Goal: Information Seeking & Learning: Learn about a topic

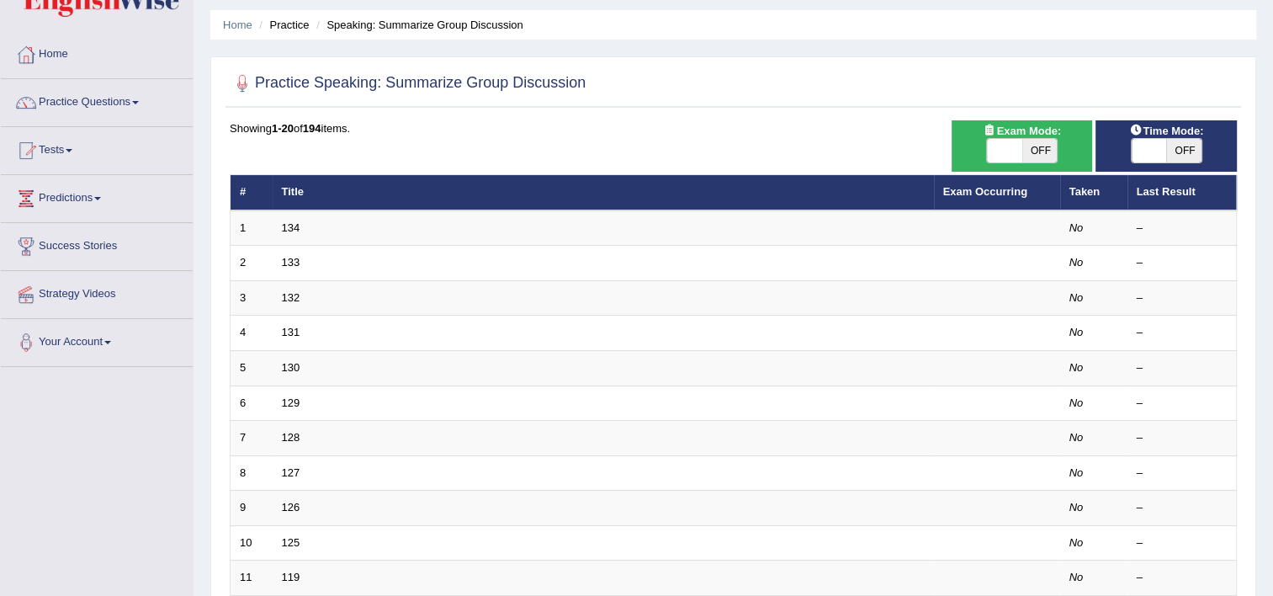
scroll to position [47, 0]
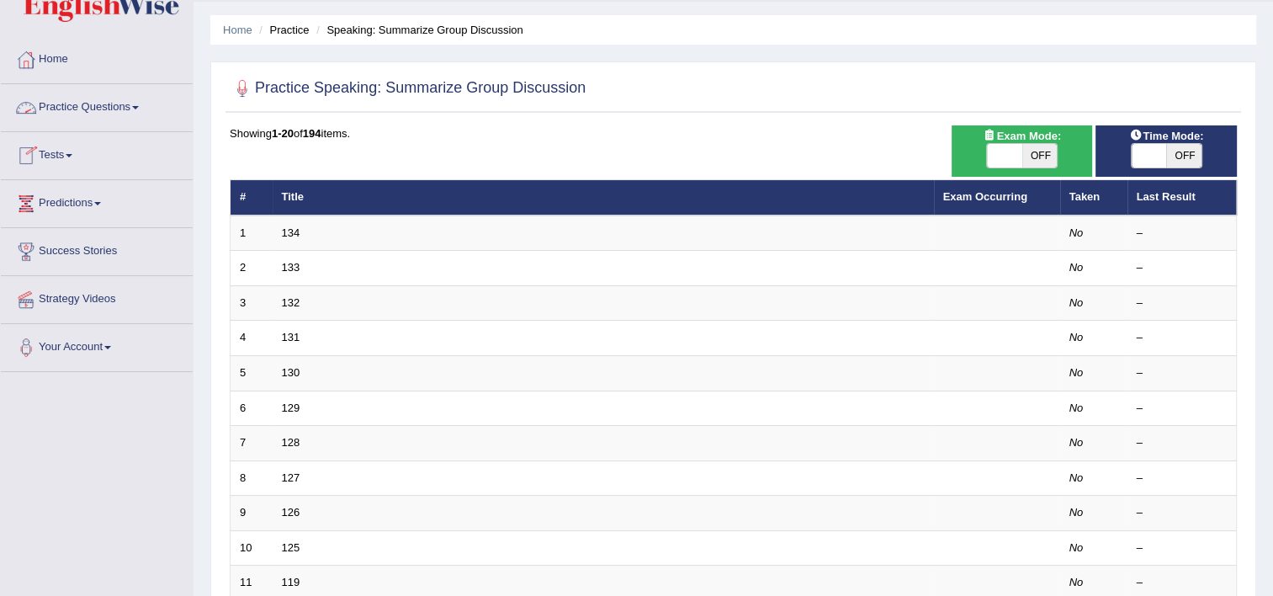
click at [86, 104] on link "Practice Questions" at bounding box center [97, 105] width 192 height 42
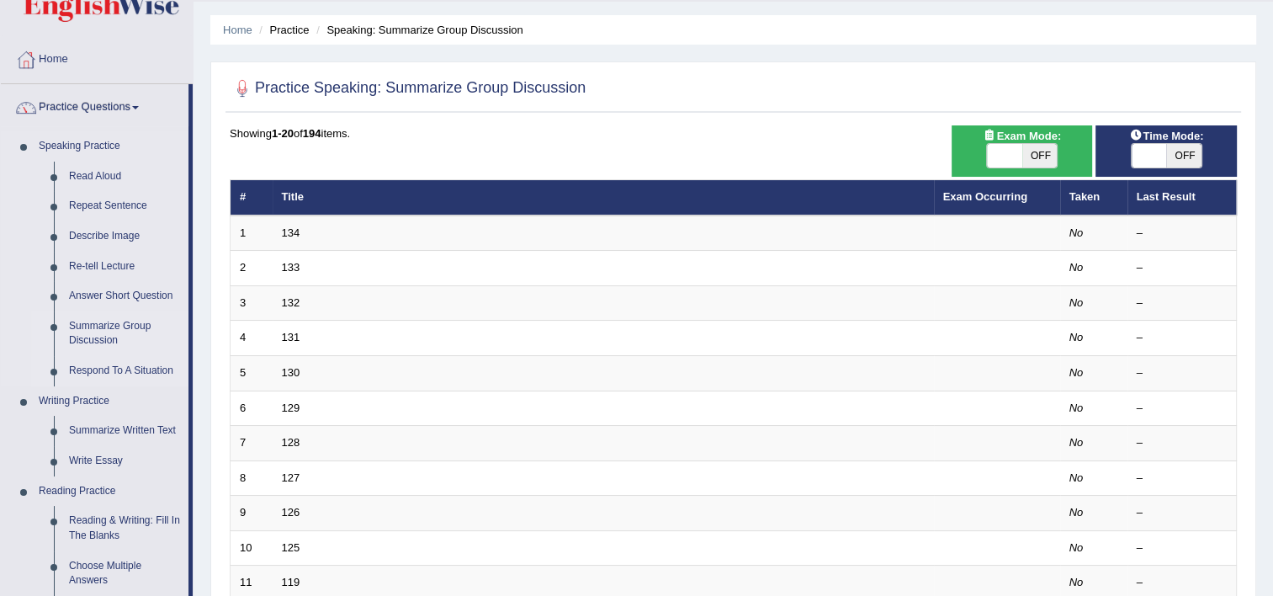
scroll to position [268, 0]
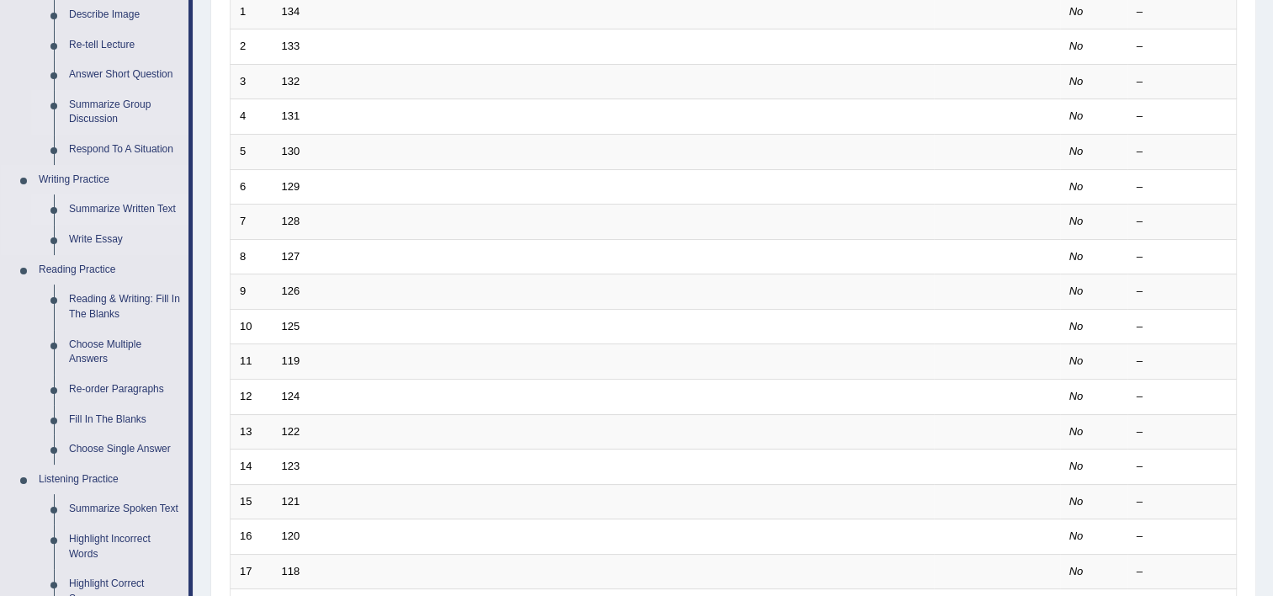
click at [118, 212] on link "Summarize Written Text" at bounding box center [124, 209] width 127 height 30
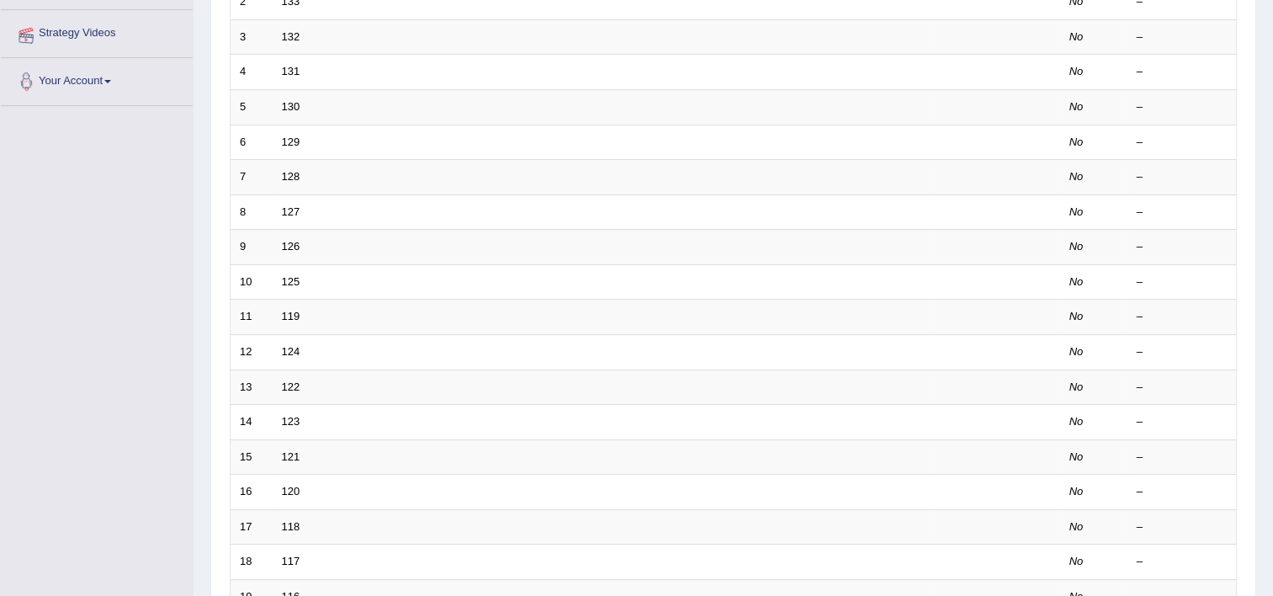
scroll to position [393, 0]
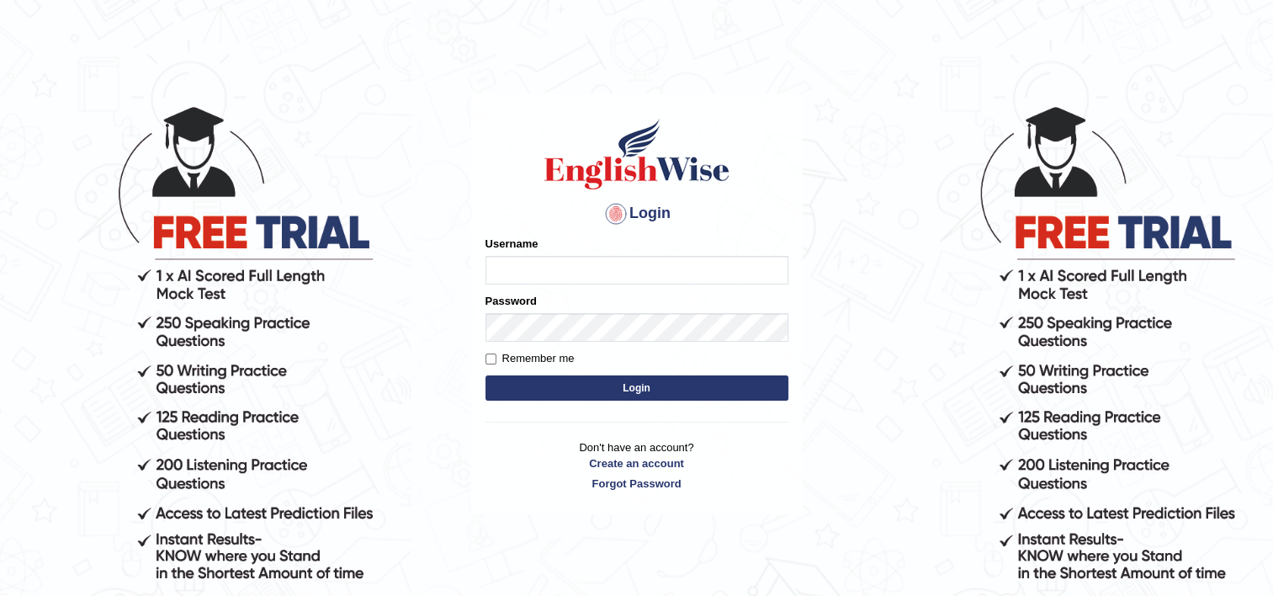
type input "David1995"
click at [527, 384] on button "Login" at bounding box center [636, 387] width 303 height 25
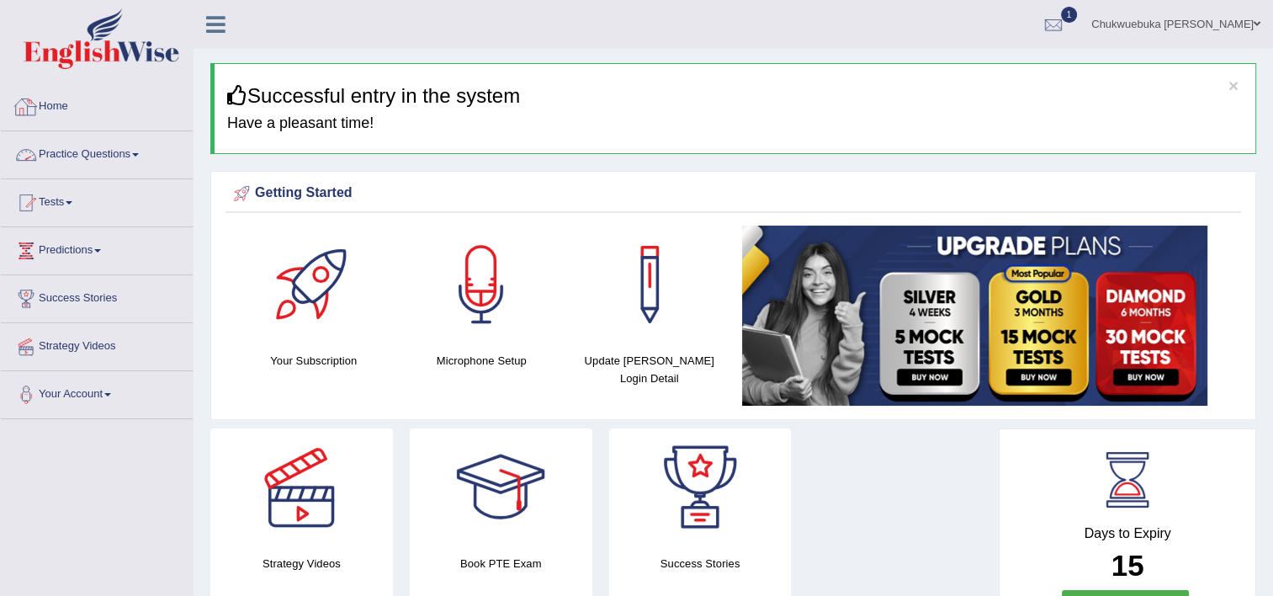
click at [115, 169] on link "Practice Questions" at bounding box center [97, 152] width 192 height 42
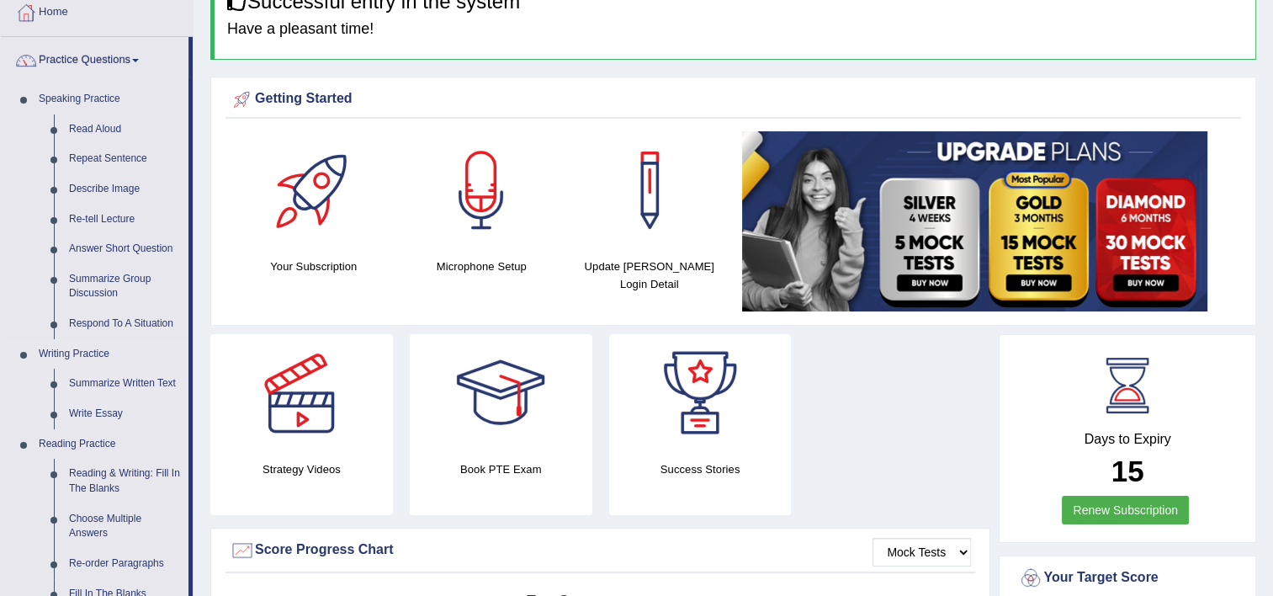
scroll to position [94, 0]
click at [100, 288] on link "Summarize Group Discussion" at bounding box center [124, 286] width 127 height 45
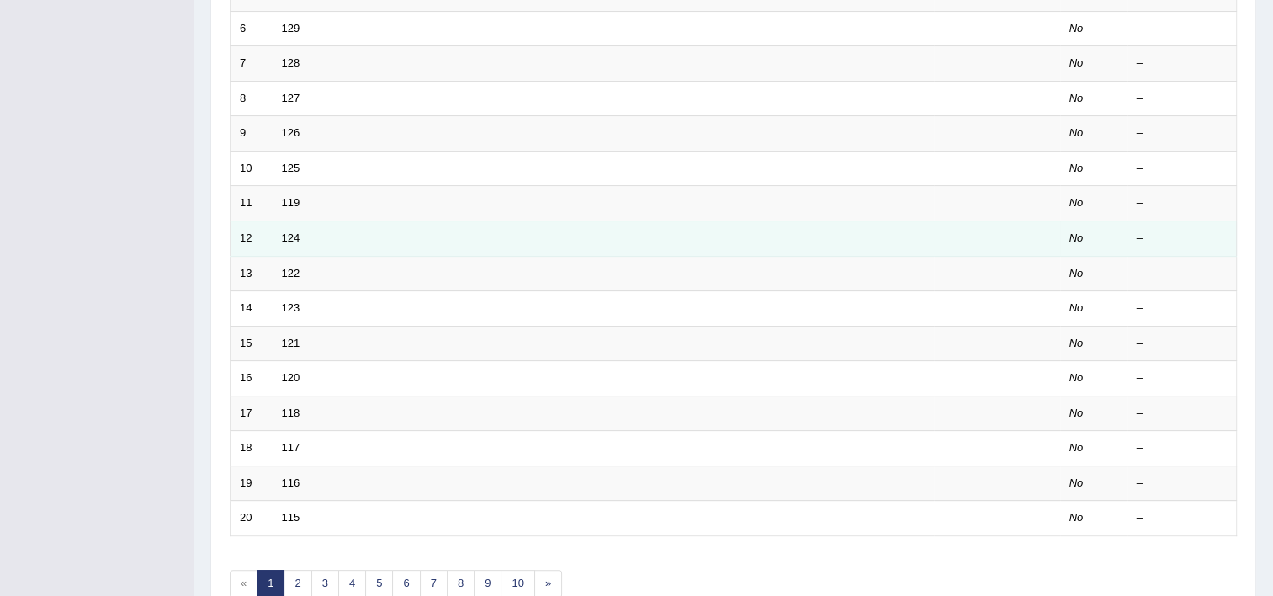
scroll to position [513, 0]
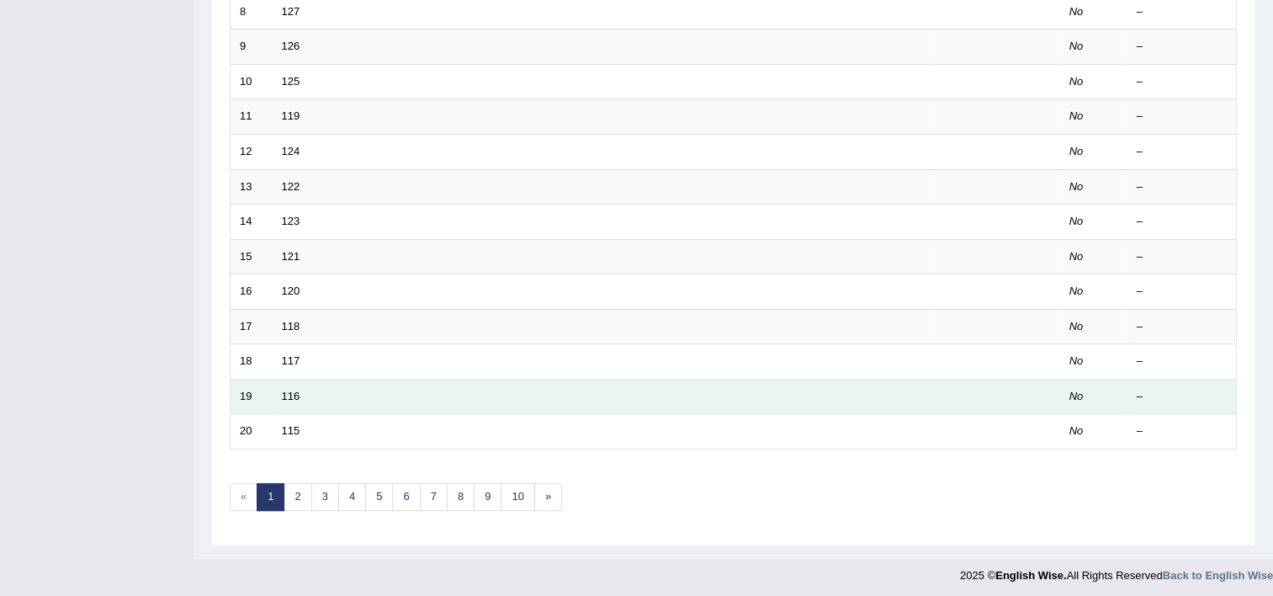
click at [339, 393] on td "116" at bounding box center [603, 396] width 661 height 35
click at [279, 390] on td "116" at bounding box center [603, 396] width 661 height 35
click at [291, 390] on link "116" at bounding box center [291, 396] width 19 height 13
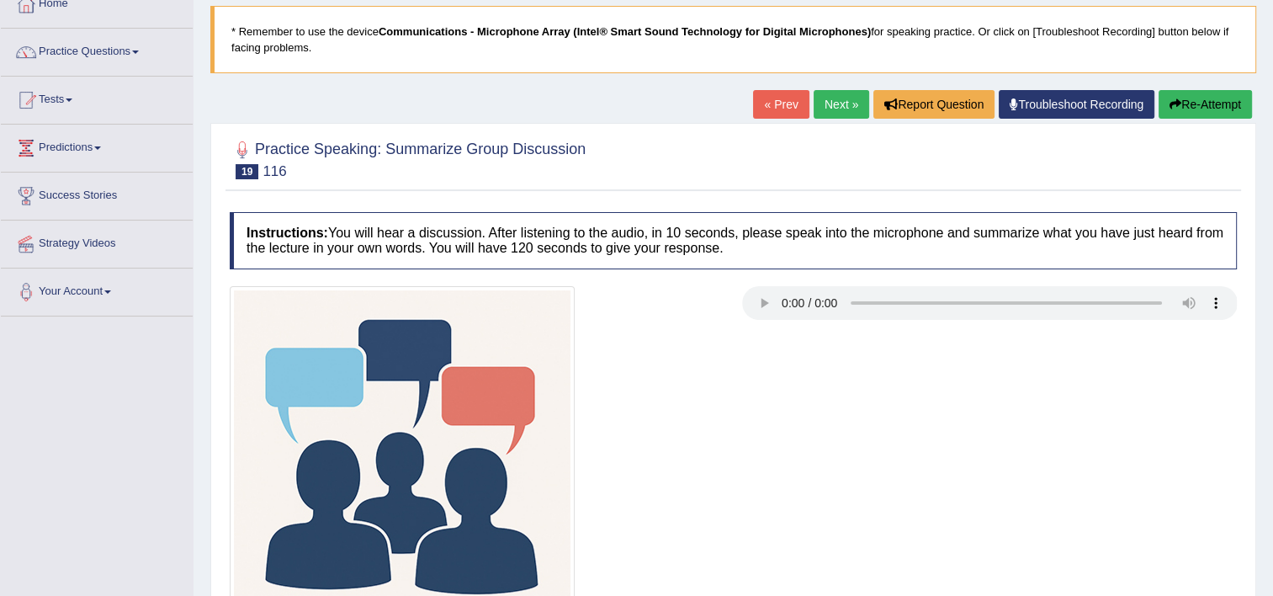
scroll to position [211, 0]
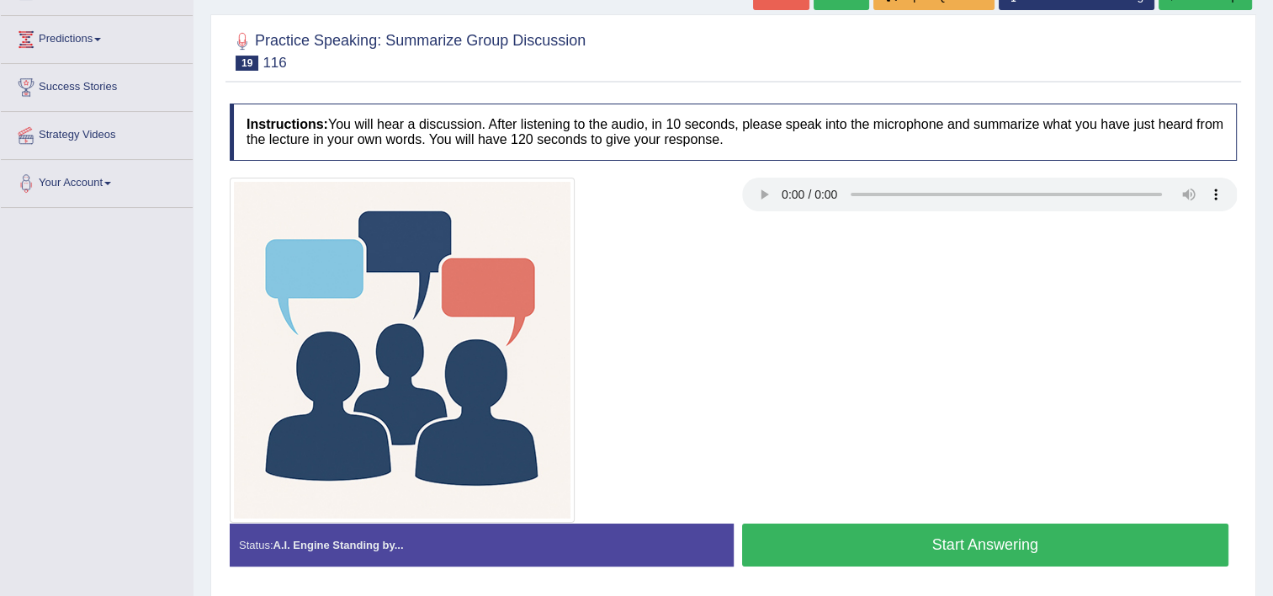
click at [803, 559] on button "Start Answering" at bounding box center [985, 544] width 487 height 43
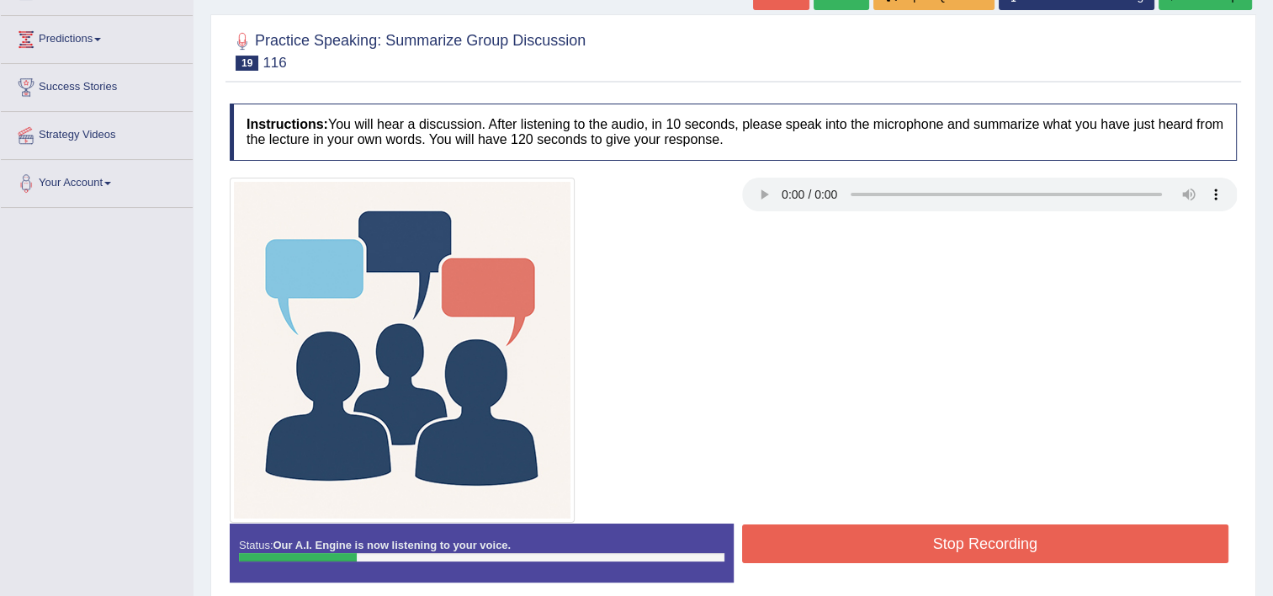
click at [803, 559] on button "Stop Recording" at bounding box center [985, 543] width 487 height 39
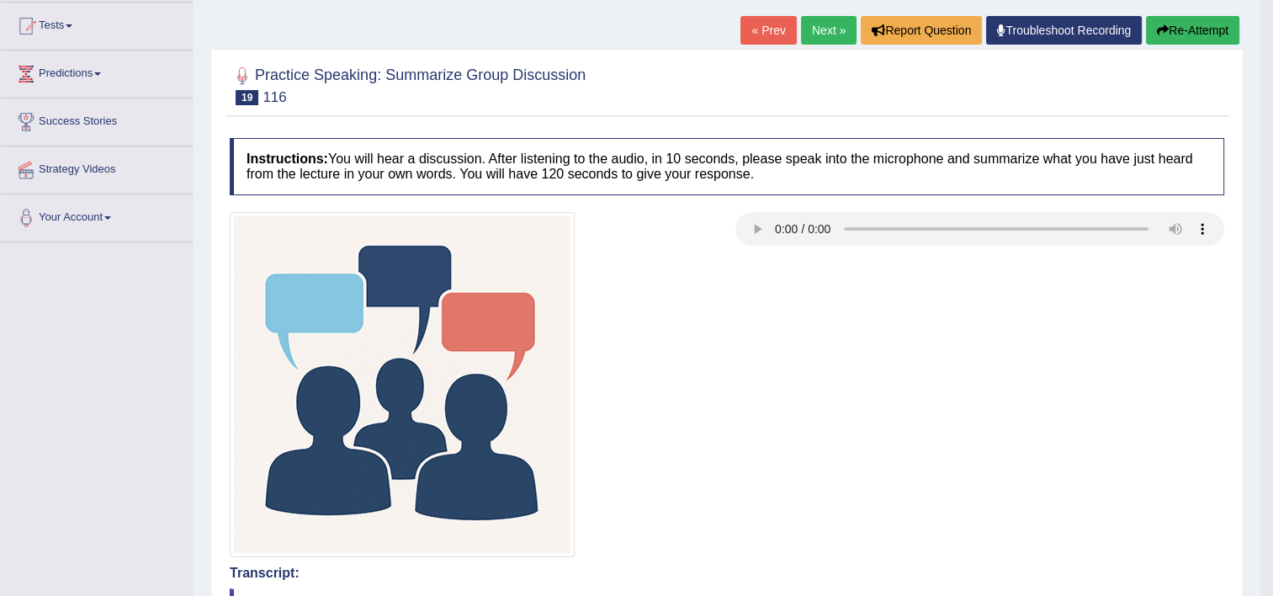
scroll to position [178, 0]
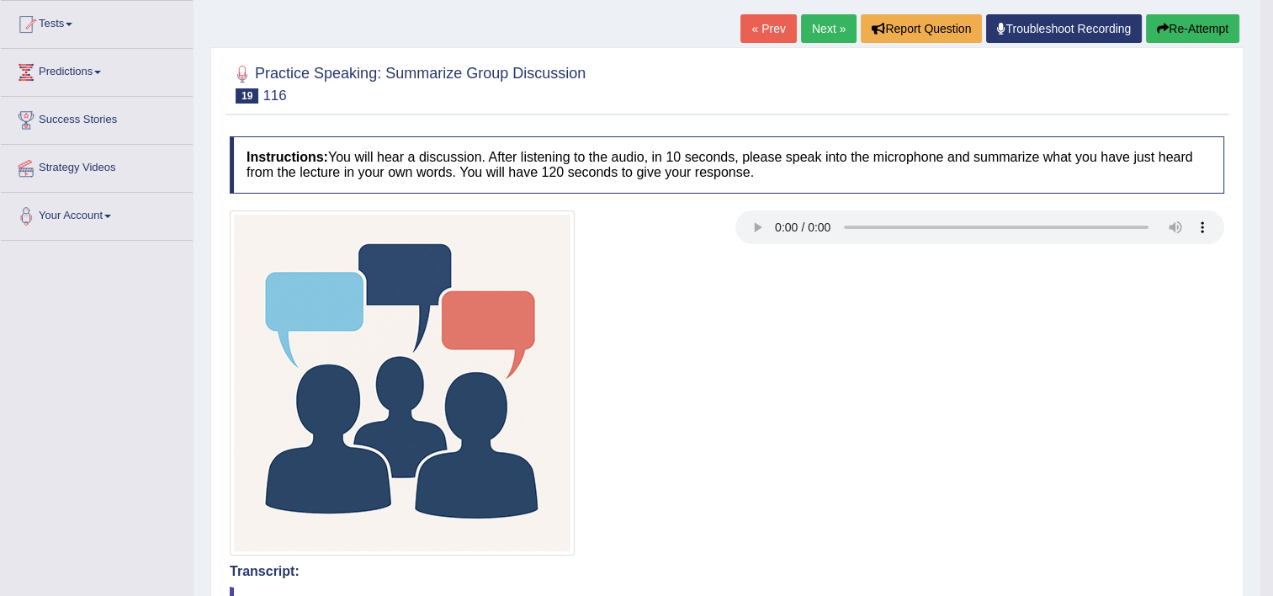
click at [1158, 34] on button "Re-Attempt" at bounding box center [1192, 28] width 93 height 29
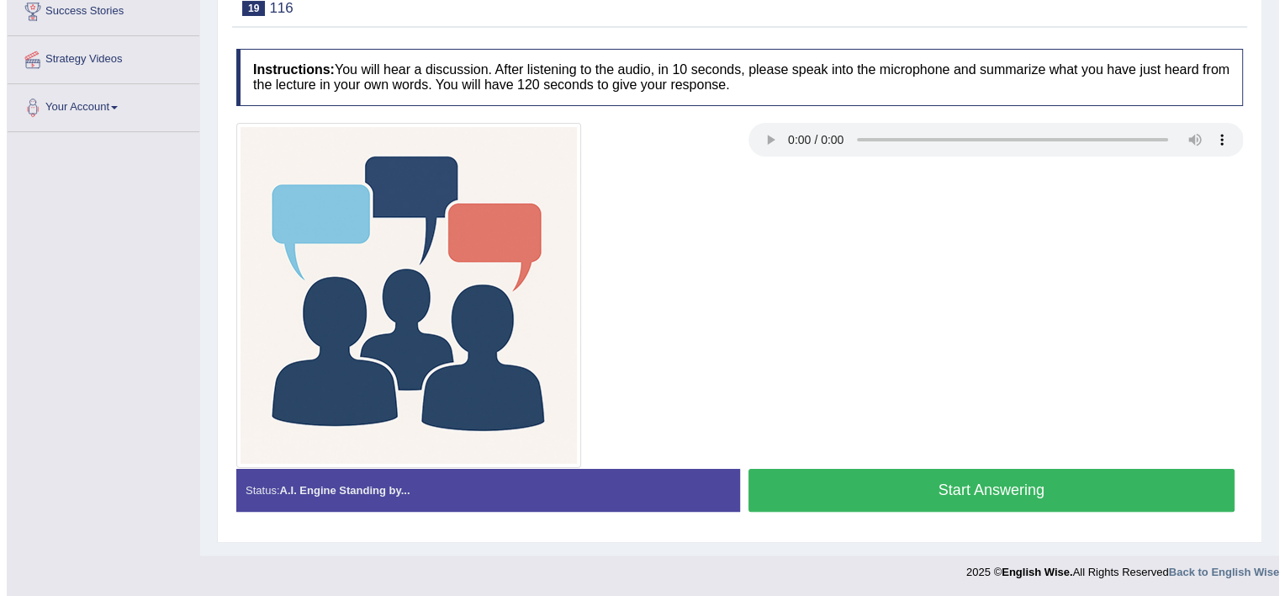
scroll to position [287, 0]
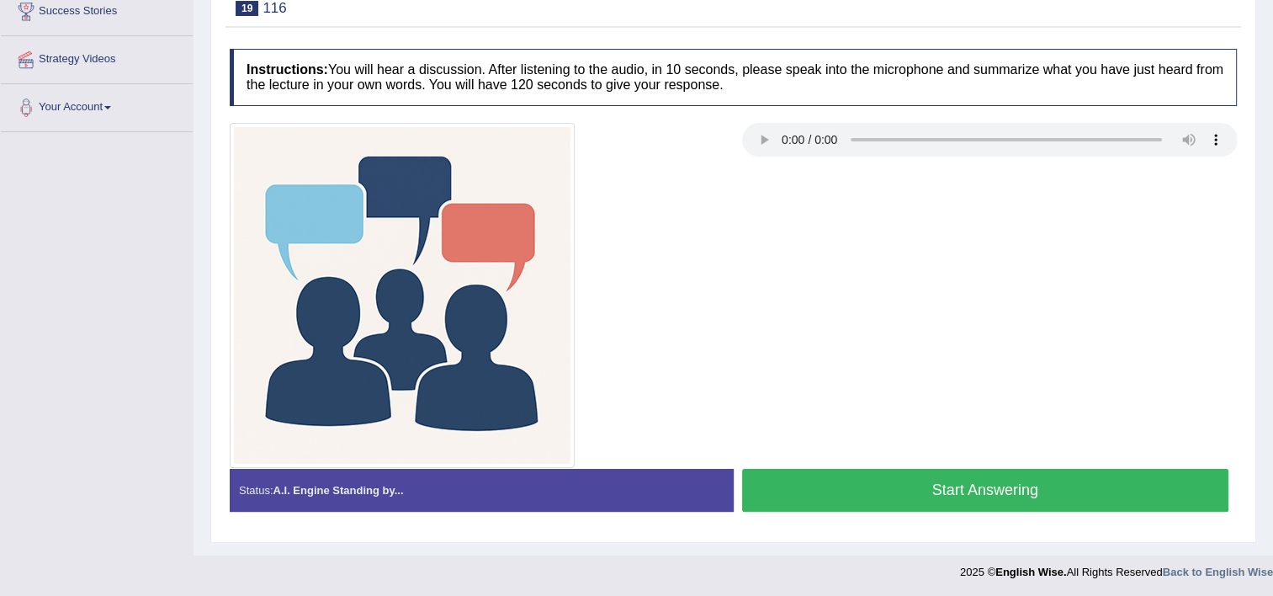
click at [819, 469] on button "Start Answering" at bounding box center [985, 490] width 487 height 43
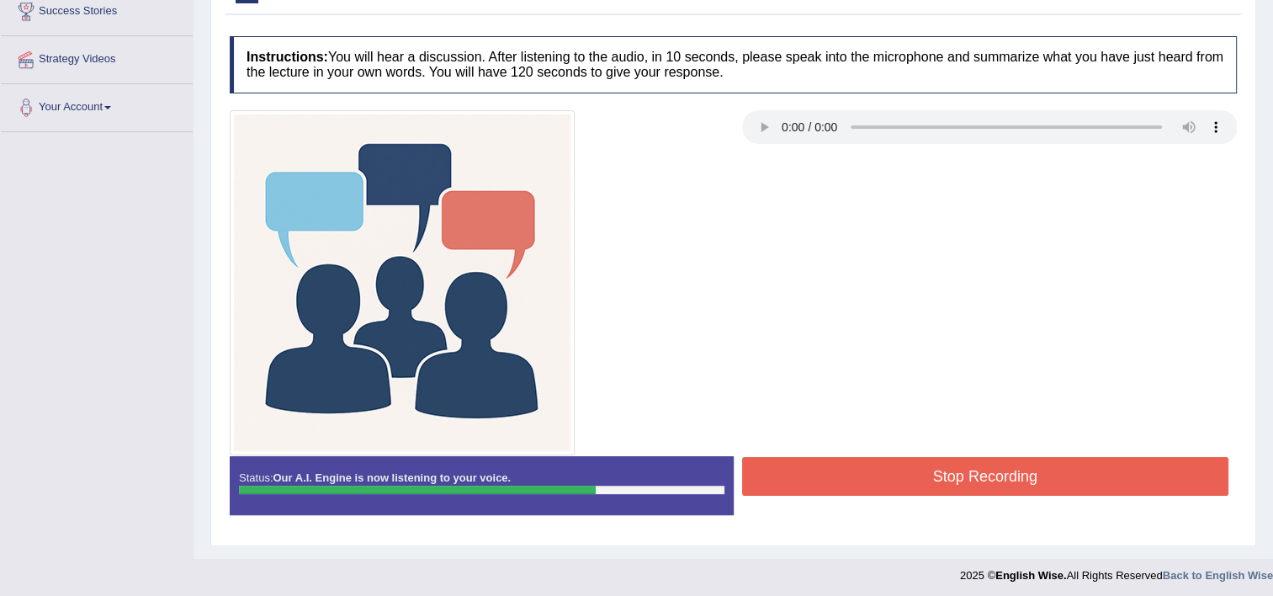
click at [907, 461] on button "Stop Recording" at bounding box center [985, 476] width 487 height 39
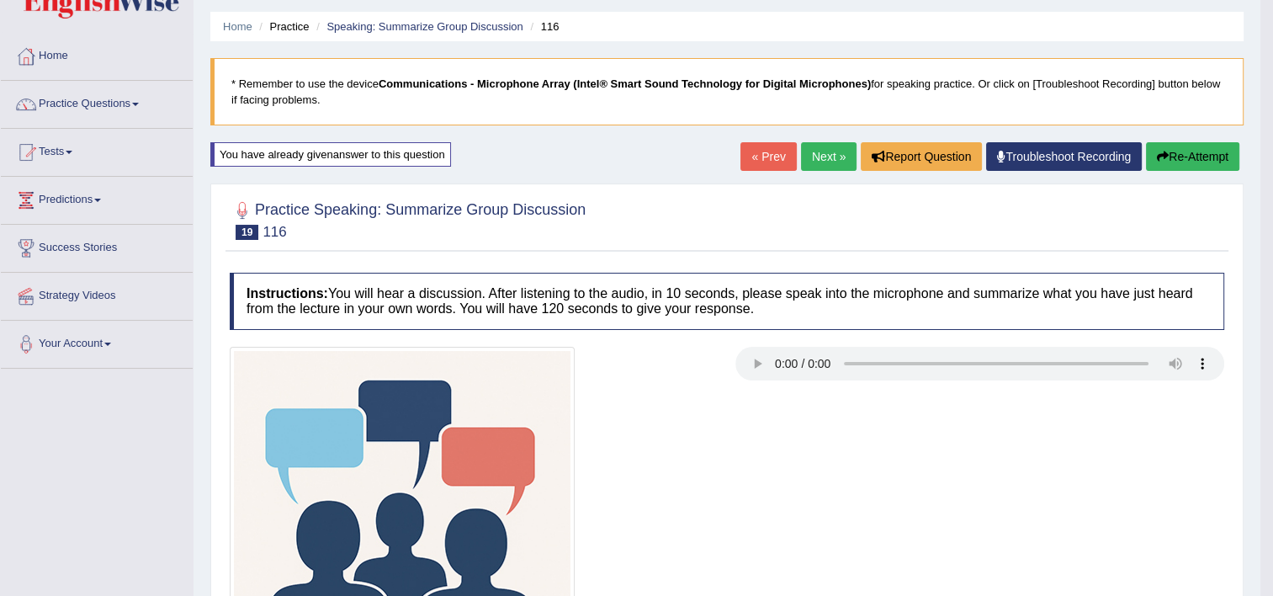
scroll to position [0, 0]
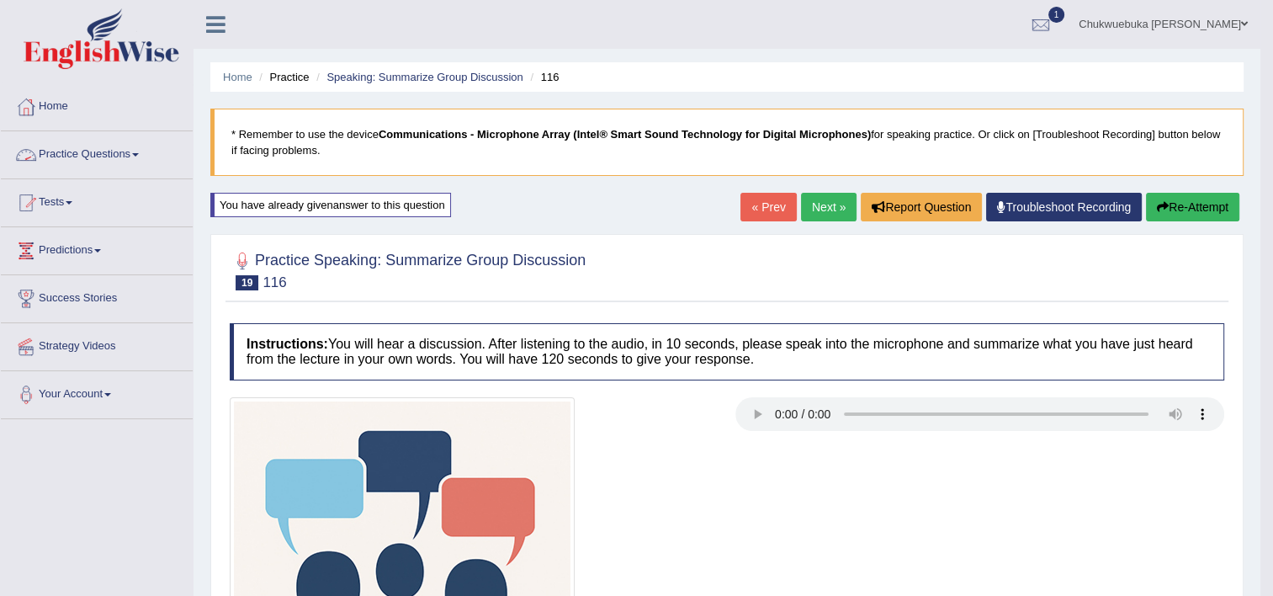
click at [148, 153] on link "Practice Questions" at bounding box center [97, 152] width 192 height 42
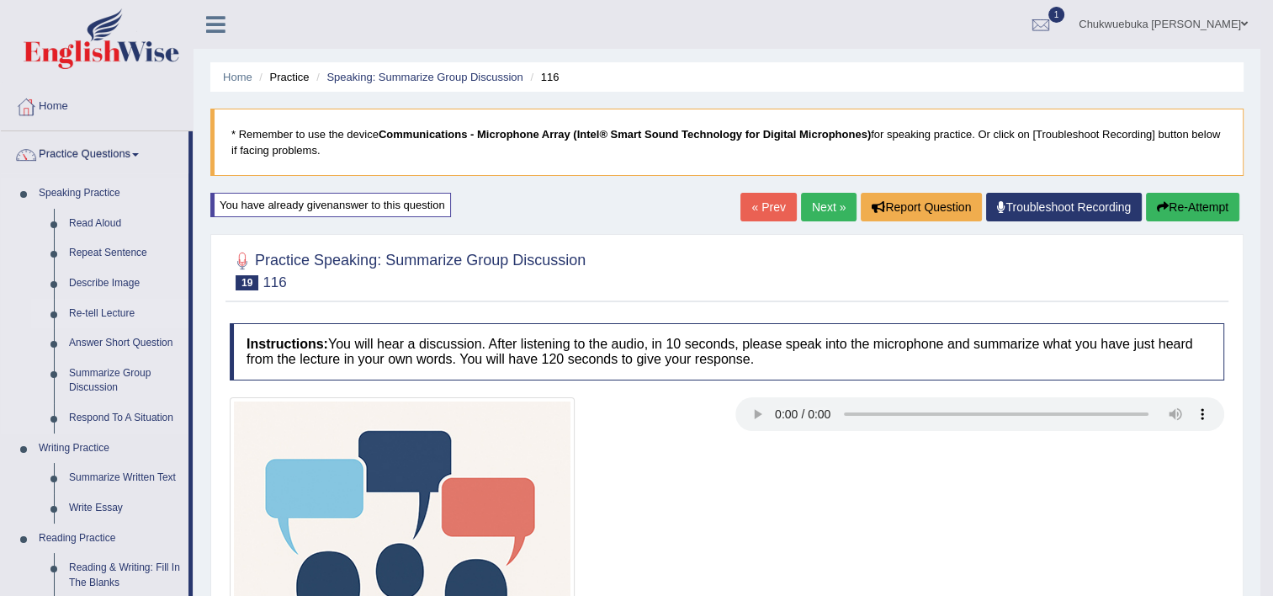
click at [98, 306] on link "Re-tell Lecture" at bounding box center [124, 314] width 127 height 30
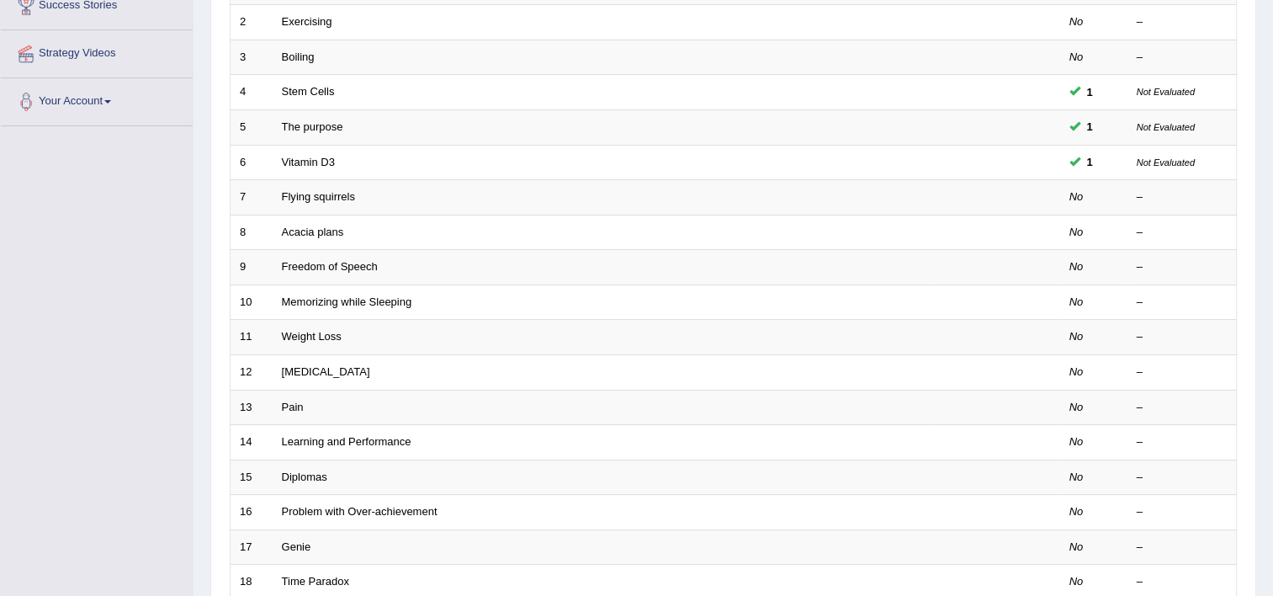
scroll to position [513, 0]
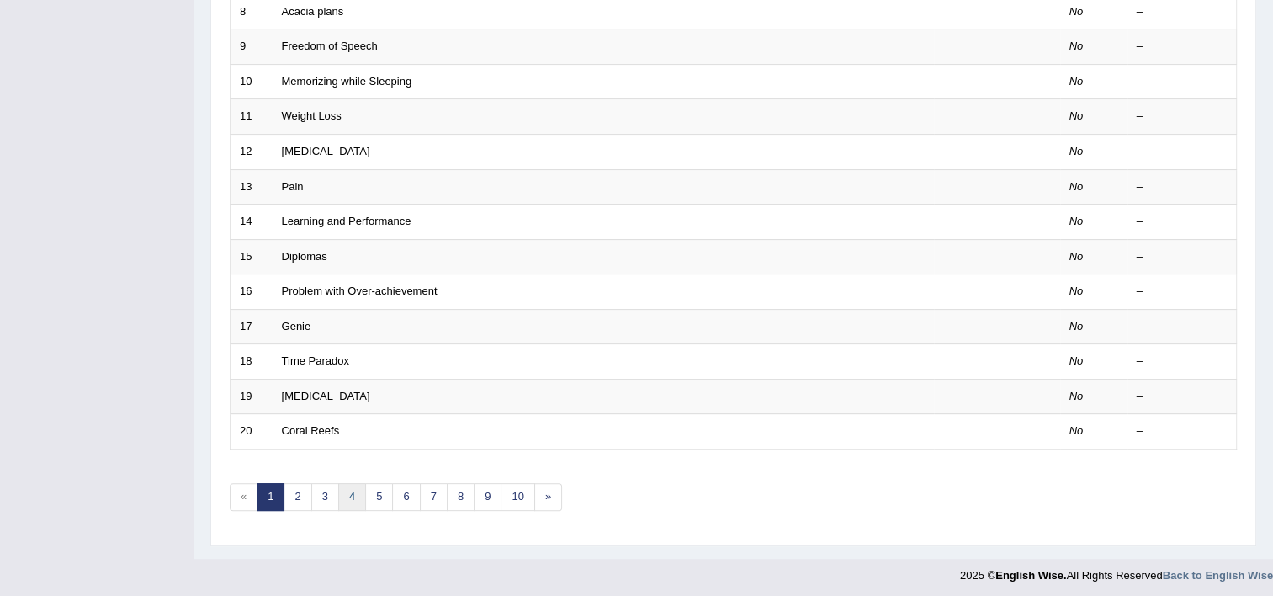
click at [338, 498] on link "4" at bounding box center [352, 497] width 28 height 28
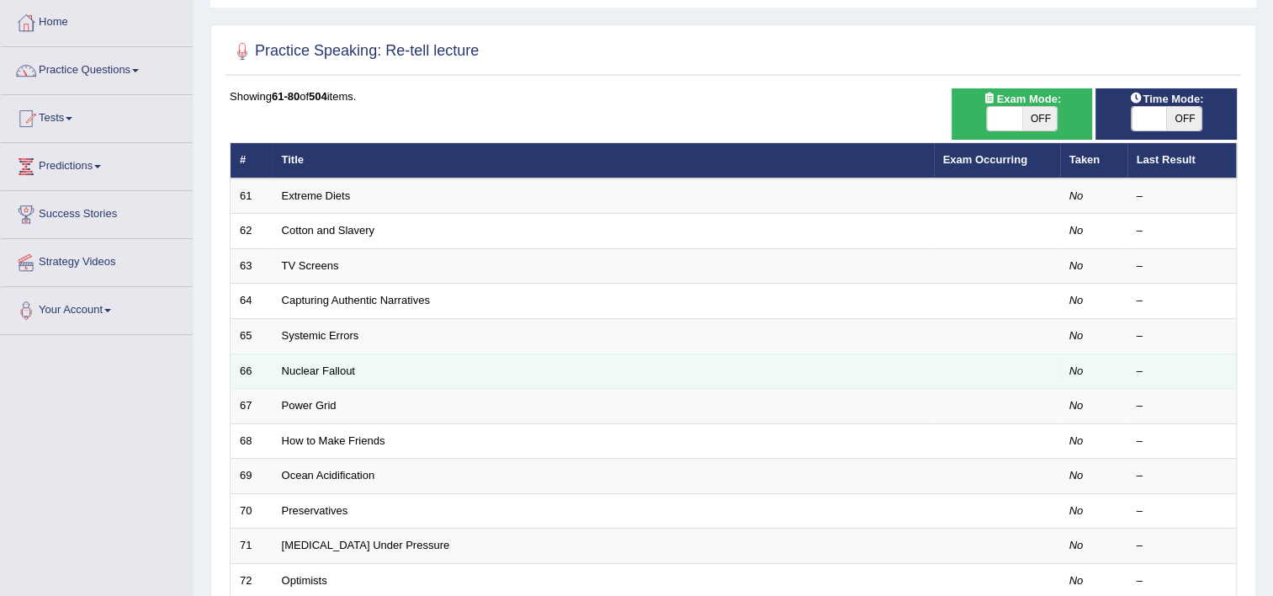
scroll to position [151, 0]
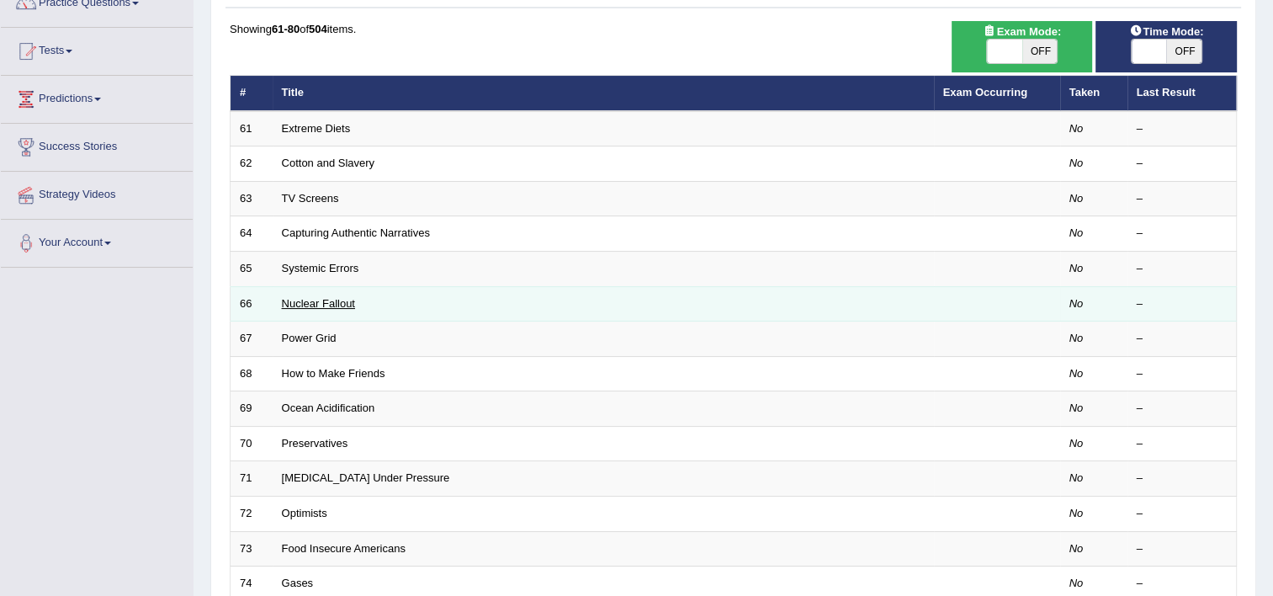
click at [330, 301] on link "Nuclear Fallout" at bounding box center [318, 303] width 73 height 13
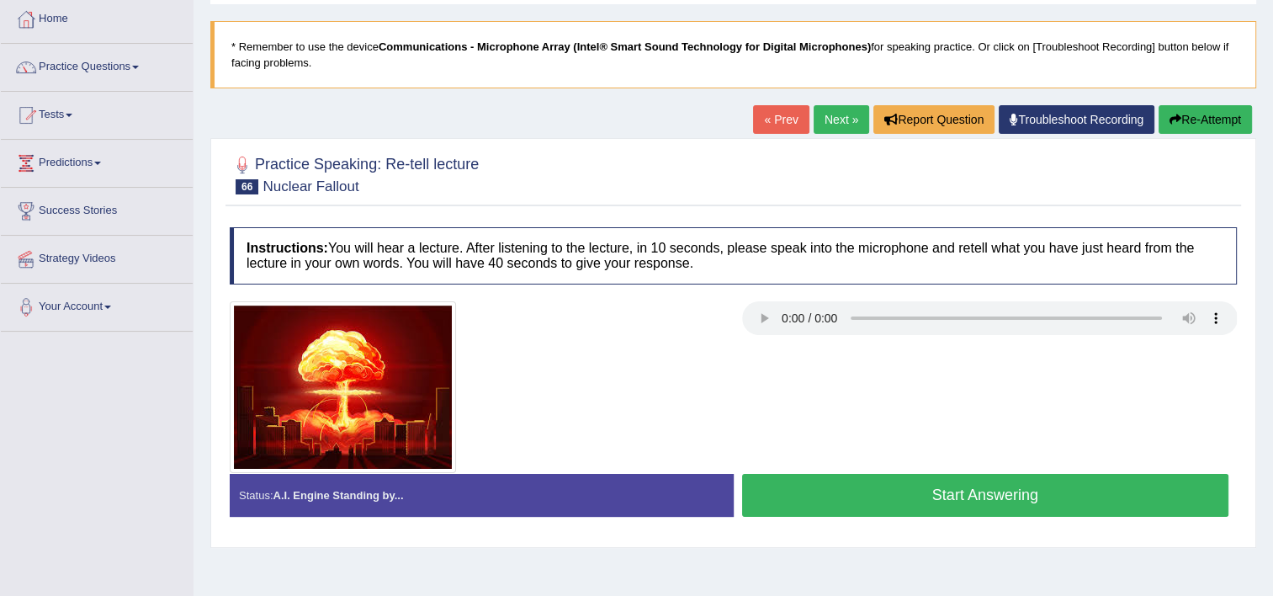
click at [956, 501] on button "Start Answering" at bounding box center [985, 495] width 487 height 43
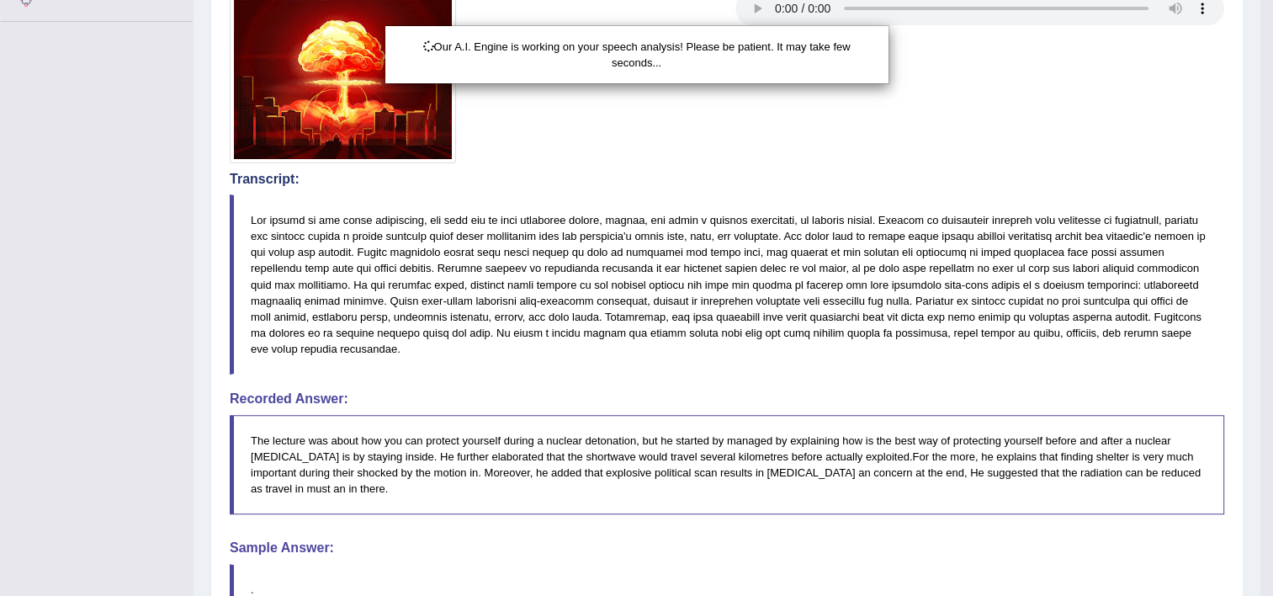
scroll to position [559, 0]
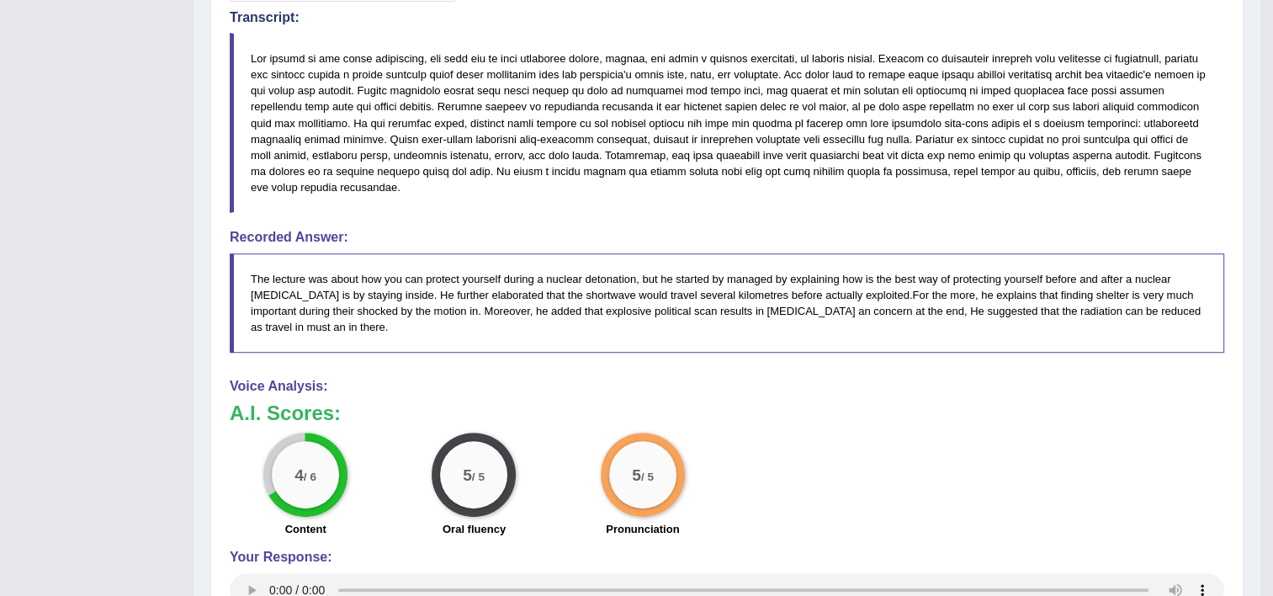
click at [957, 379] on div "Voice Analysis: A.I. Scores: 4 / 6 Content 5 / 5 Oral fluency 5 / 5 Pronunciati…" at bounding box center [727, 495] width 994 height 232
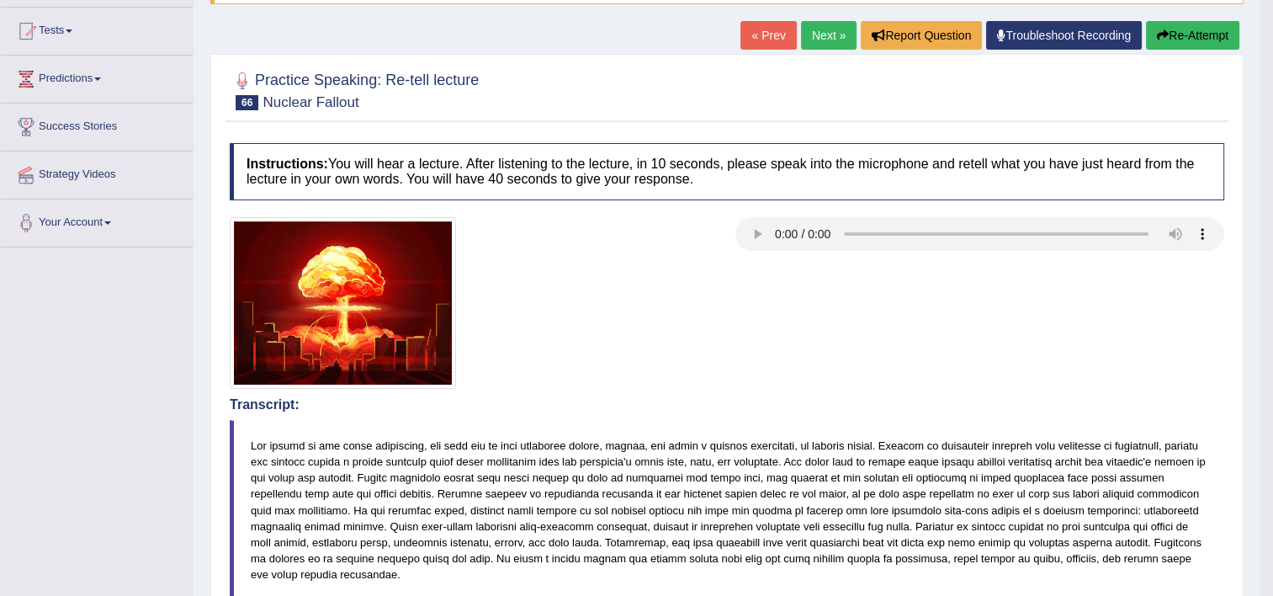
scroll to position [148, 0]
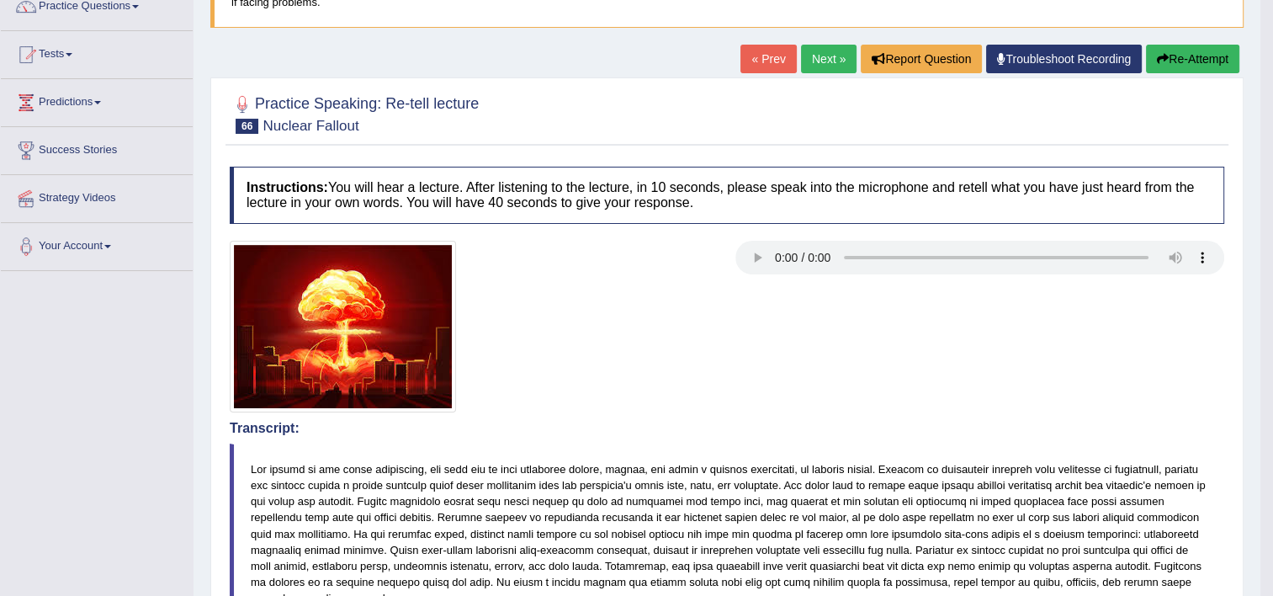
click at [1220, 57] on button "Re-Attempt" at bounding box center [1192, 59] width 93 height 29
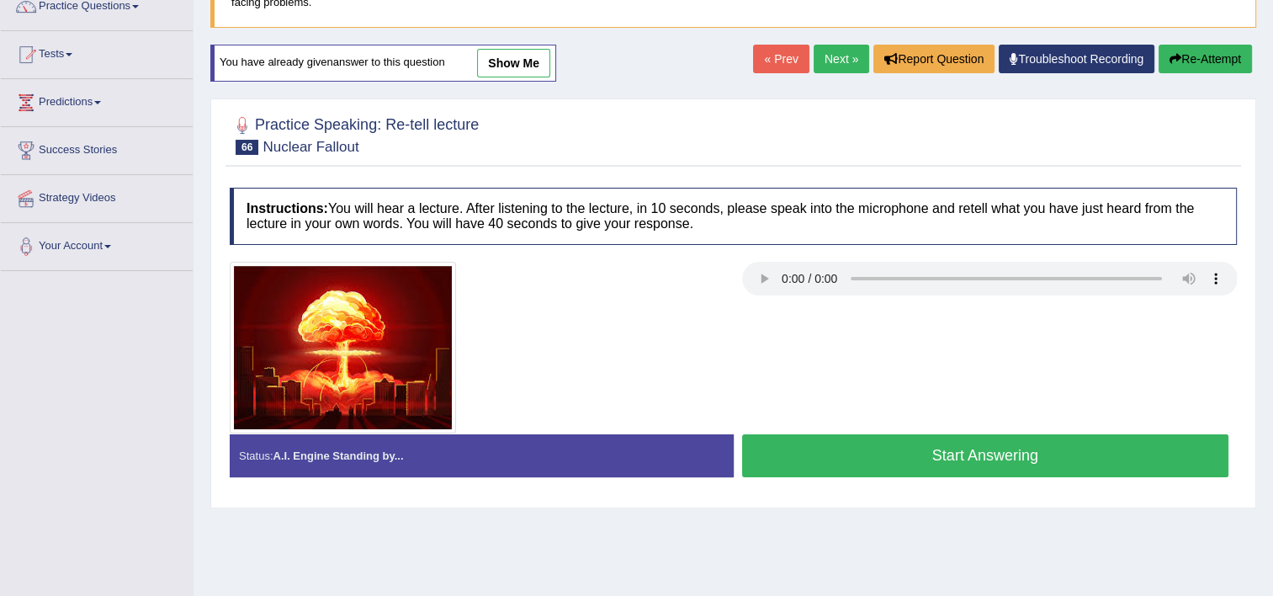
click at [780, 456] on button "Start Answering" at bounding box center [985, 455] width 487 height 43
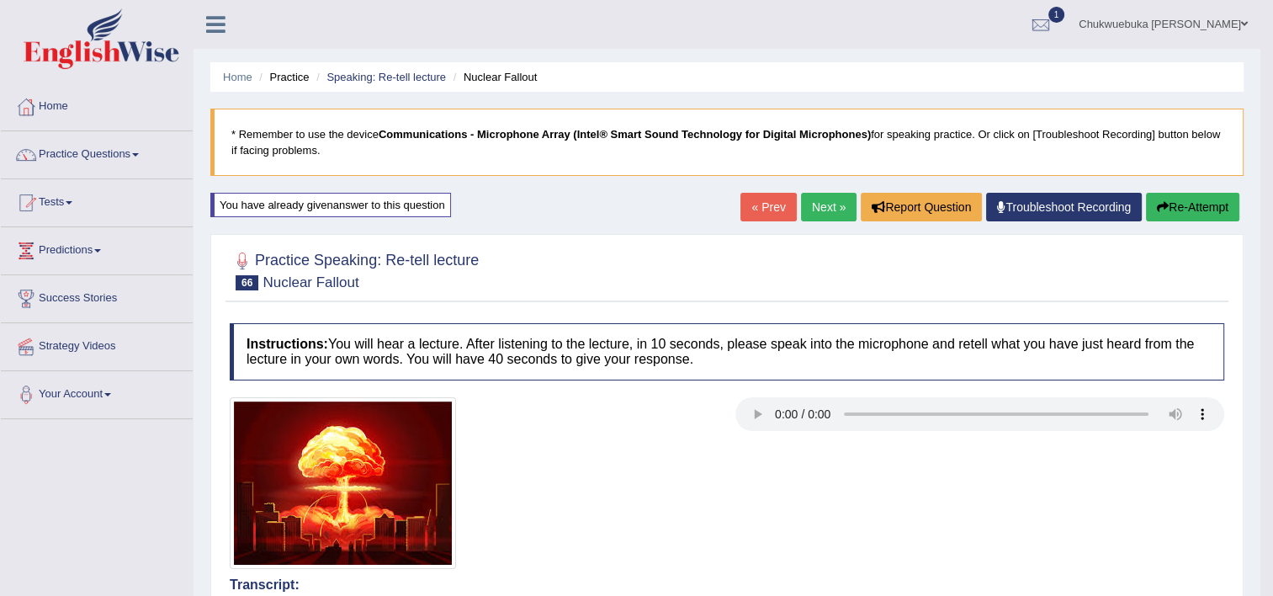
click at [835, 210] on link "Next »" at bounding box center [829, 207] width 56 height 29
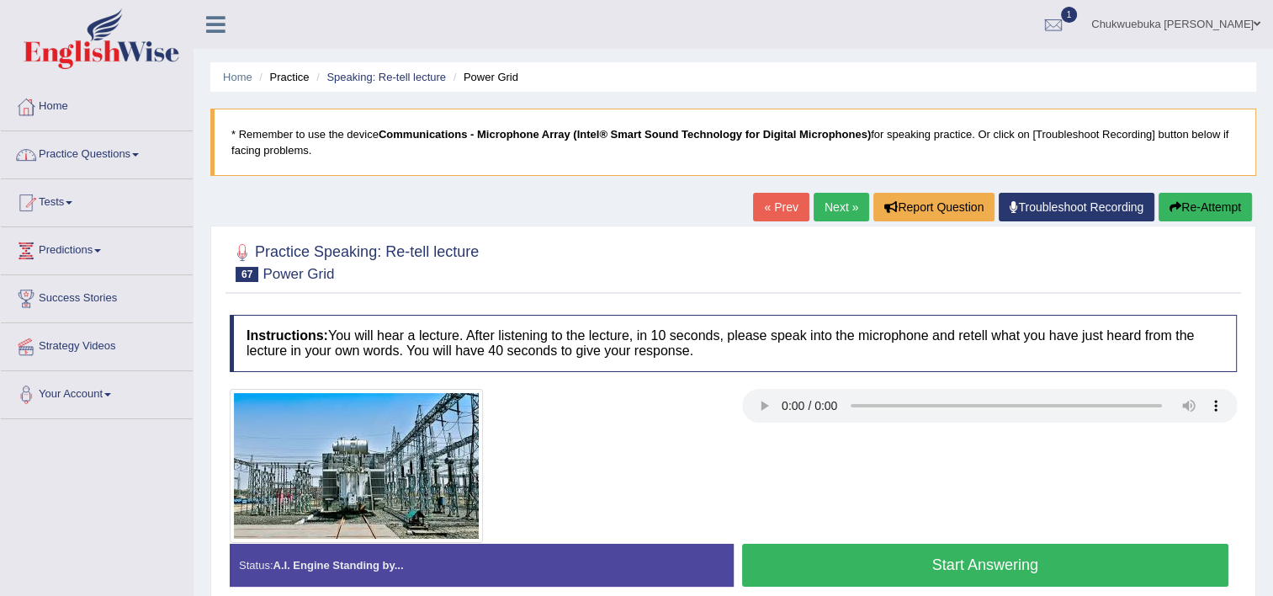
click at [104, 156] on link "Practice Questions" at bounding box center [97, 152] width 192 height 42
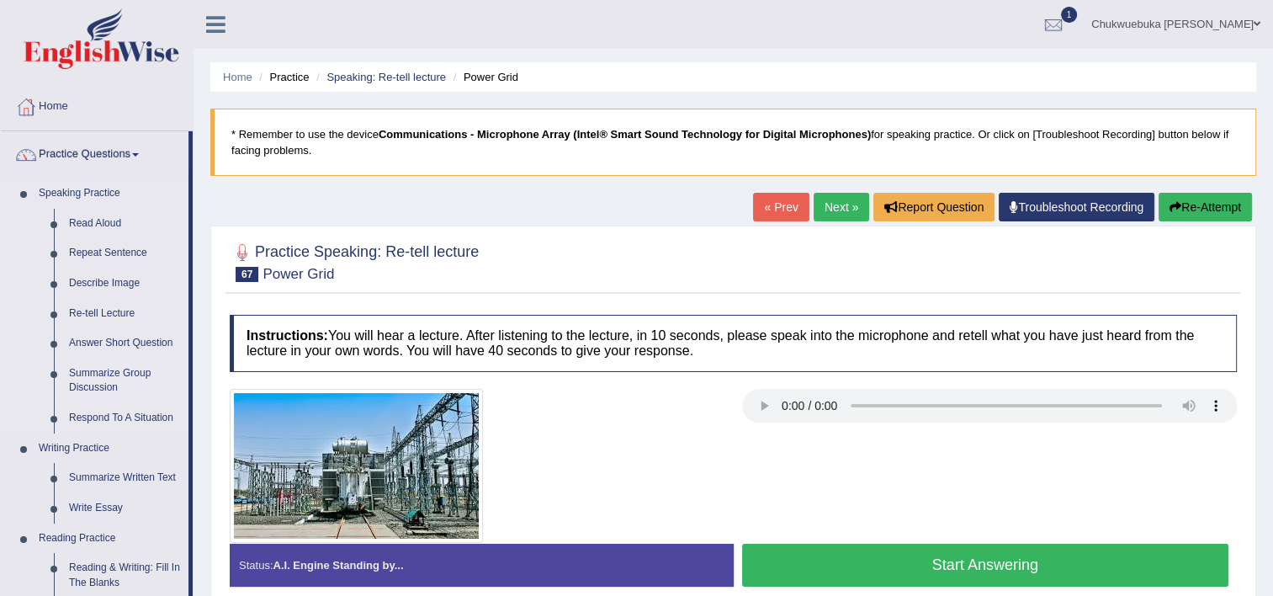
scroll to position [125, 0]
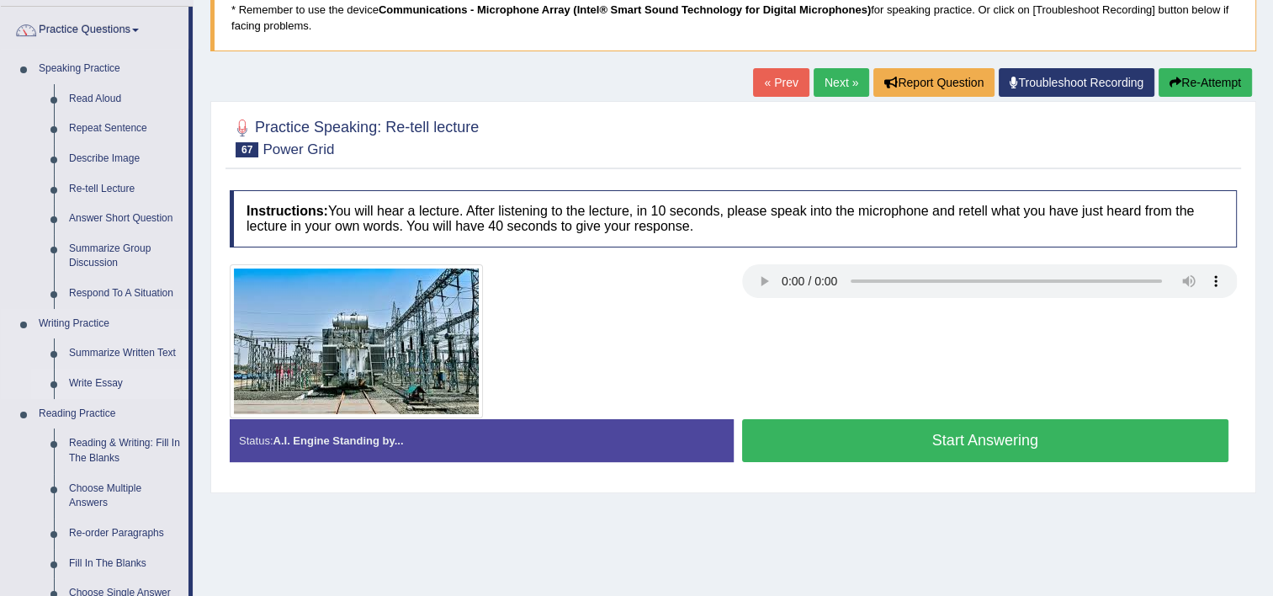
click at [80, 379] on link "Write Essay" at bounding box center [124, 383] width 127 height 30
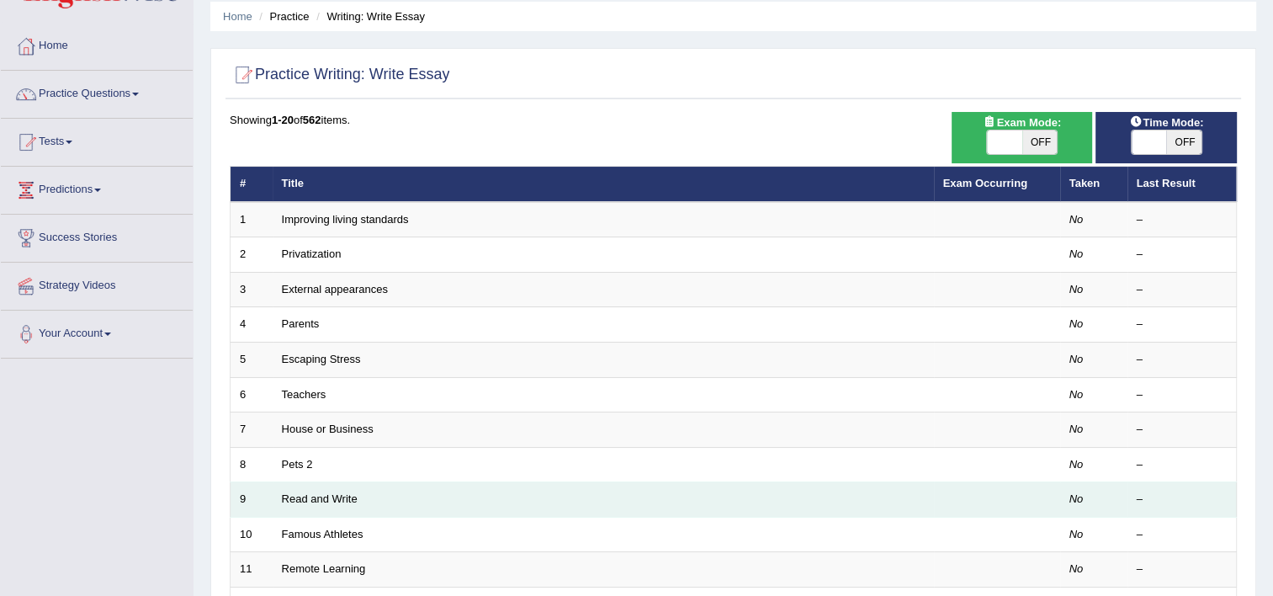
scroll to position [182, 0]
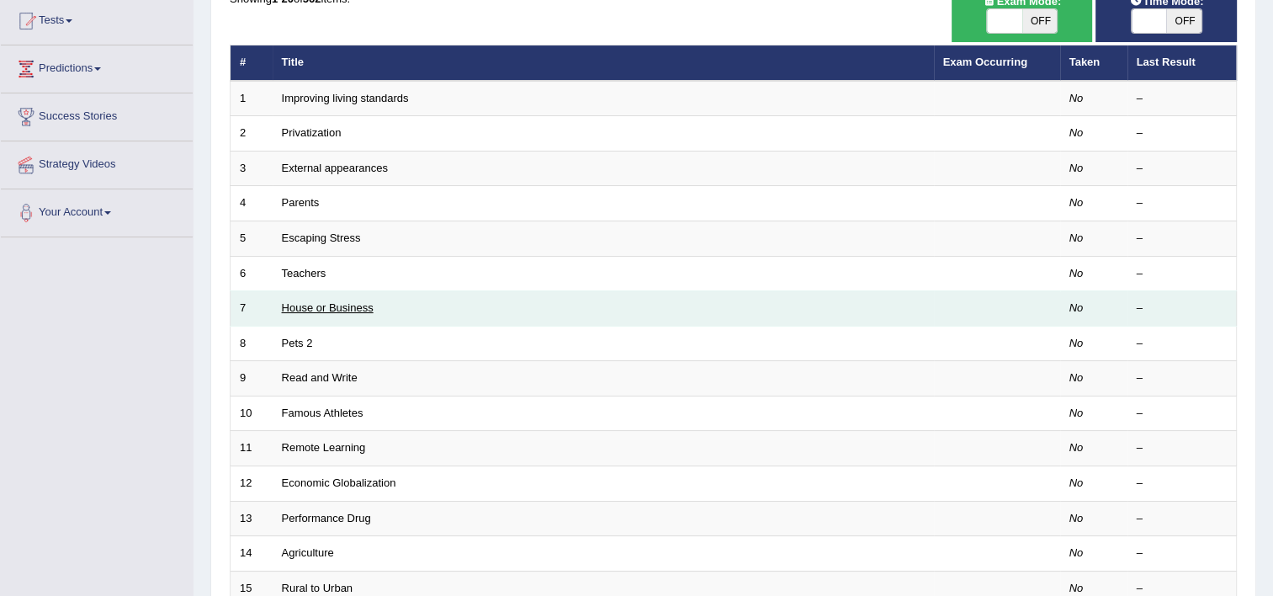
click at [334, 309] on link "House or Business" at bounding box center [328, 307] width 92 height 13
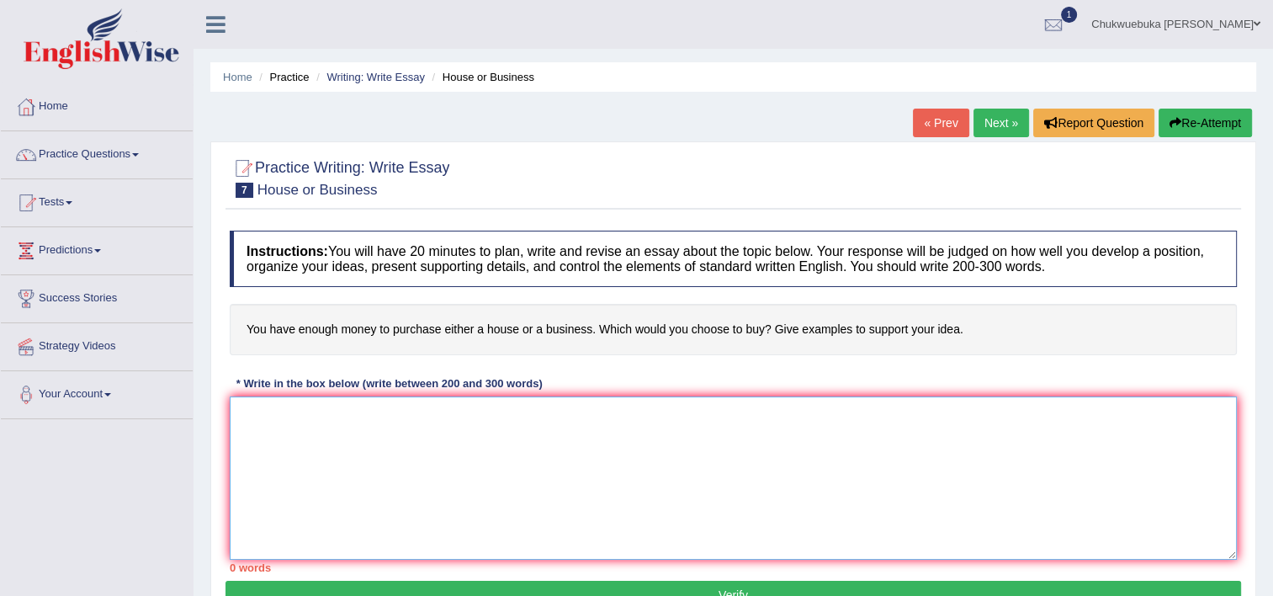
click at [458, 492] on textarea at bounding box center [733, 477] width 1007 height 163
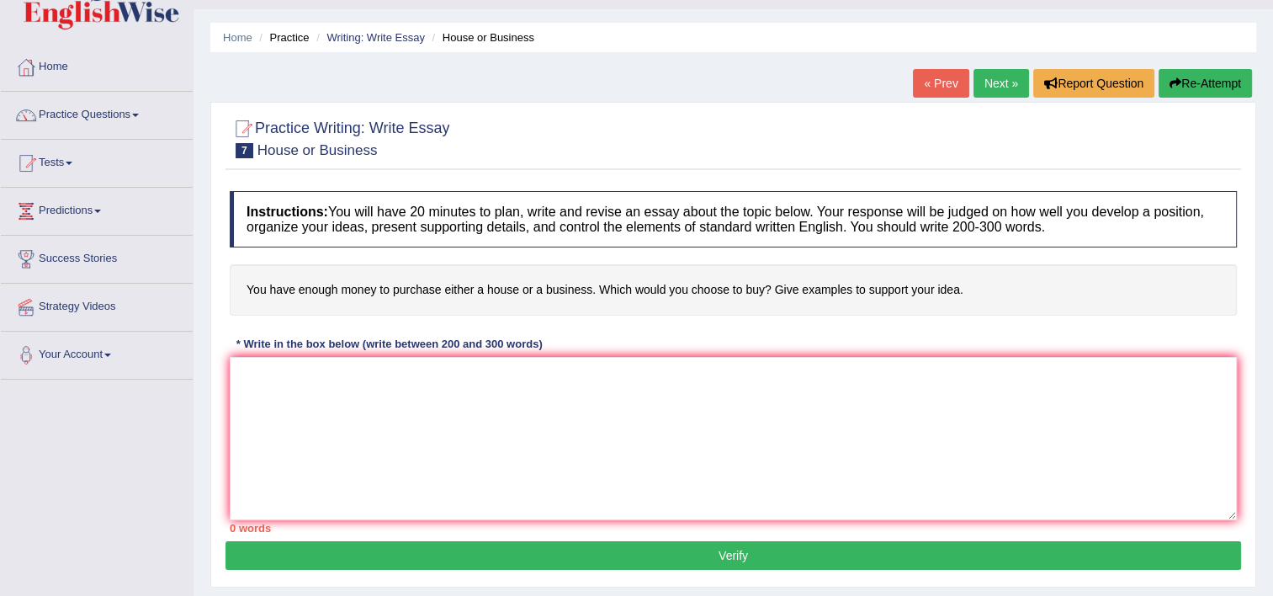
click at [481, 352] on div "Instructions: You will have 20 minutes to plan, write and revise an essay about…" at bounding box center [732, 362] width 1015 height 358
click at [414, 434] on textarea at bounding box center [733, 438] width 1007 height 163
type textarea "I"
drag, startPoint x: 961, startPoint y: 285, endPoint x: 437, endPoint y: 288, distance: 523.3
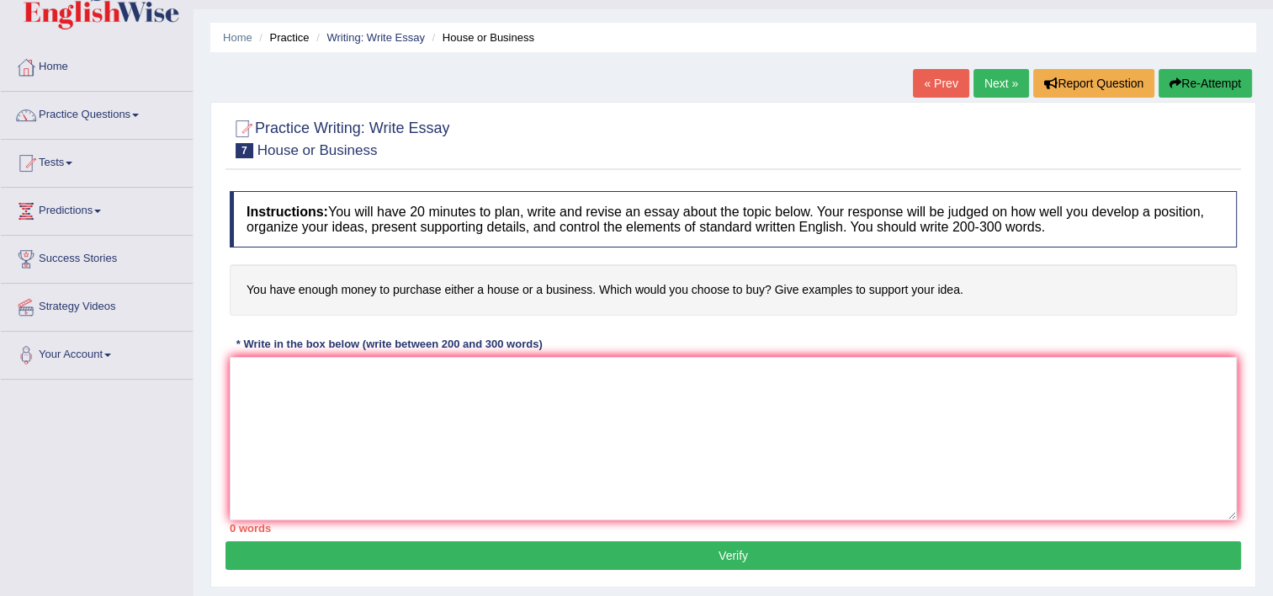
click at [437, 288] on h4 "You have enough money to purchase either a house or a business. Which would you…" at bounding box center [733, 289] width 1007 height 51
drag, startPoint x: 969, startPoint y: 286, endPoint x: 909, endPoint y: 292, distance: 60.0
click at [909, 292] on h4 "You have enough money to purchase either a house or a business. Which would you…" at bounding box center [733, 289] width 1007 height 51
drag, startPoint x: 948, startPoint y: 287, endPoint x: 767, endPoint y: 294, distance: 181.0
click at [767, 294] on h4 "You have enough money to purchase either a house or a business. Which would you…" at bounding box center [733, 289] width 1007 height 51
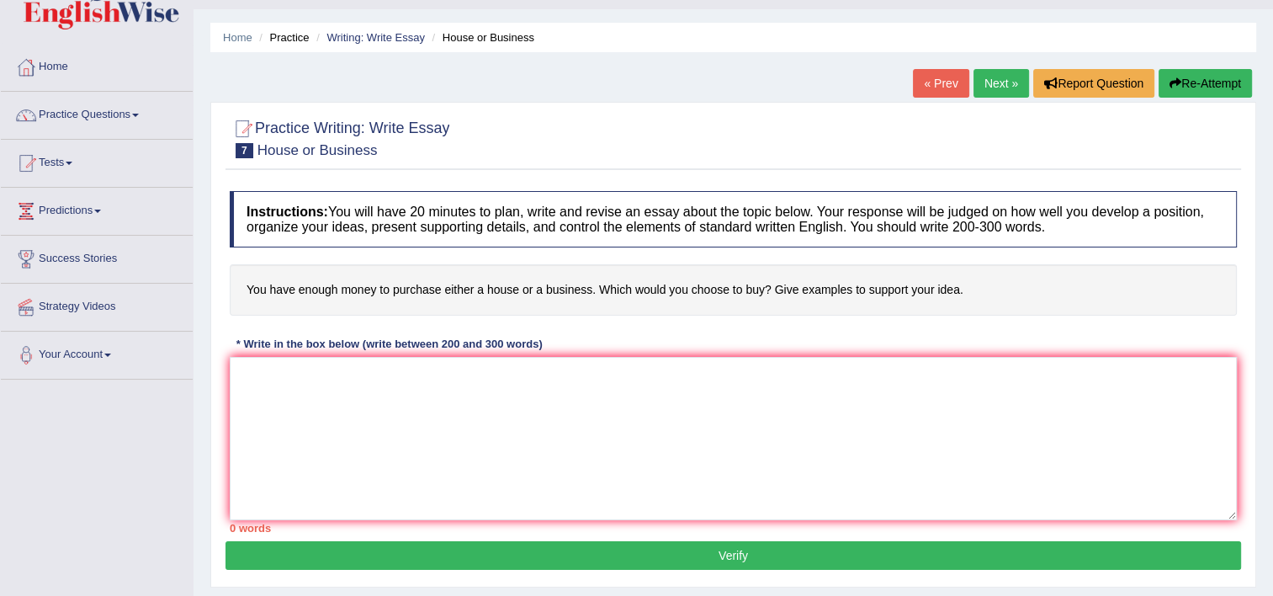
scroll to position [81, 0]
